Goal: Task Accomplishment & Management: Manage account settings

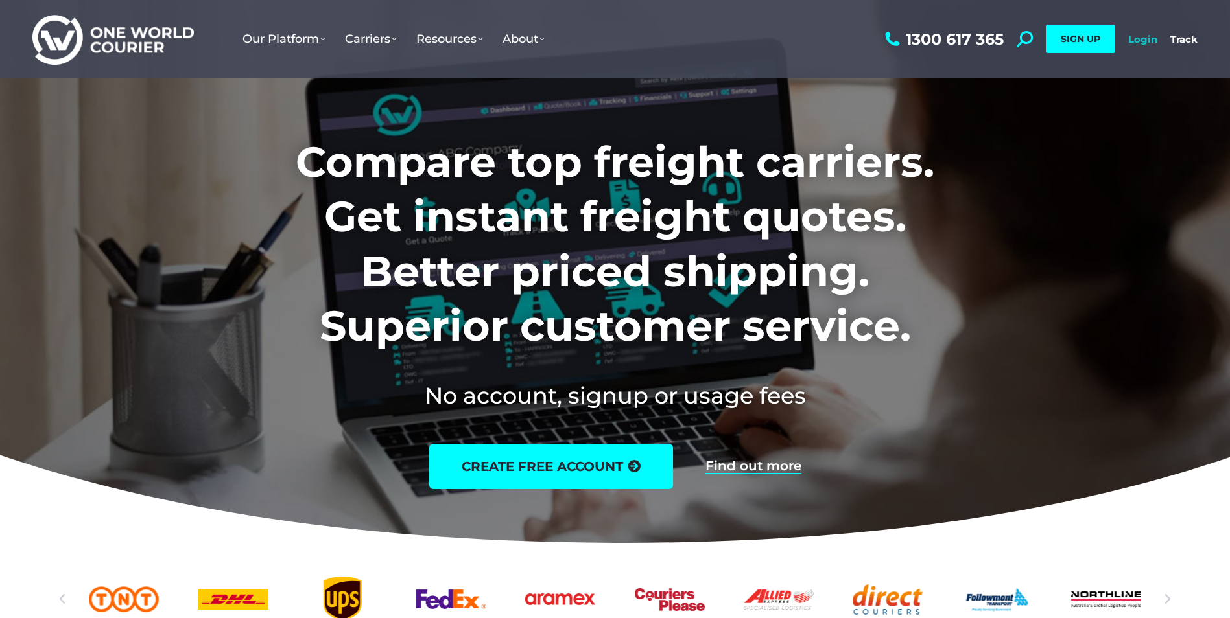
click at [1150, 42] on link "Login" at bounding box center [1142, 39] width 29 height 12
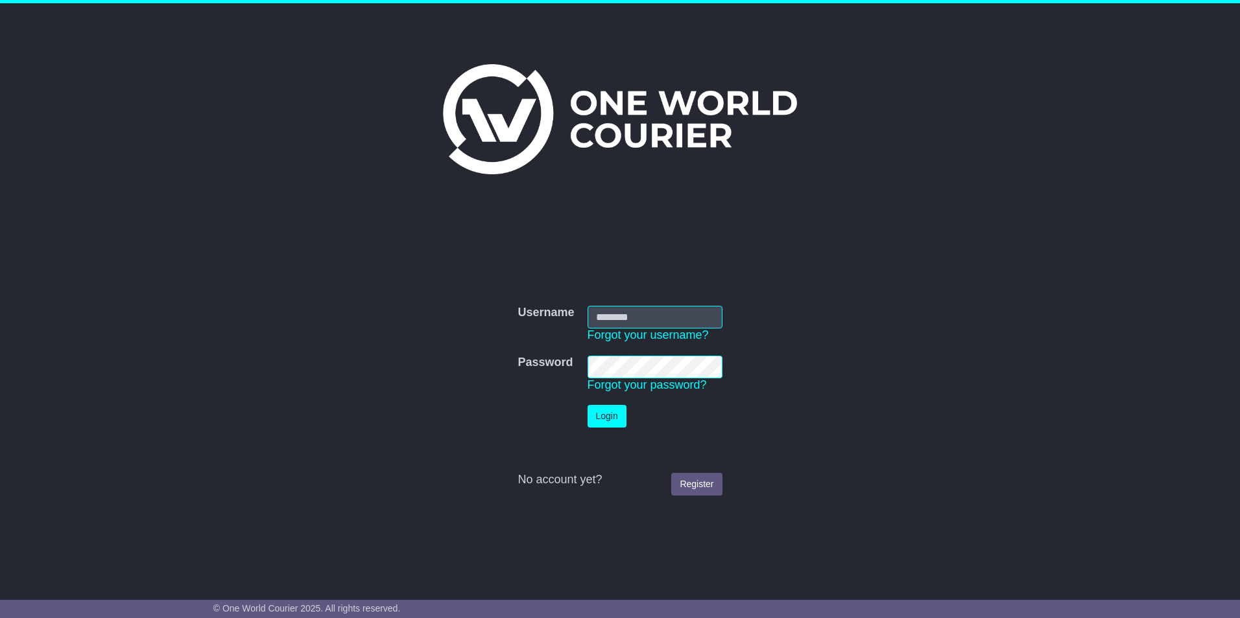
type input "********"
click at [598, 418] on button "Login" at bounding box center [606, 416] width 39 height 23
